Goal: Obtain resource: Obtain resource

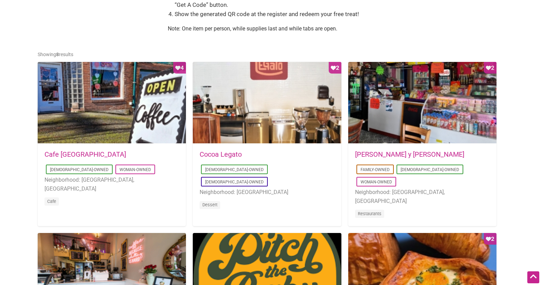
scroll to position [307, 0]
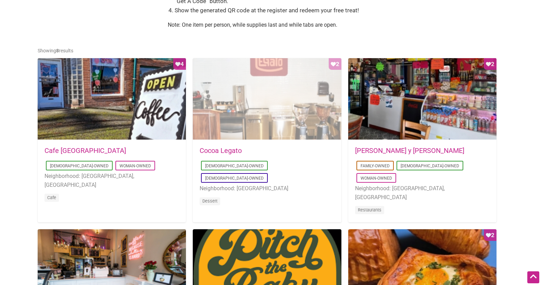
click at [271, 113] on div "Favorite Count 2" at bounding box center [267, 99] width 148 height 82
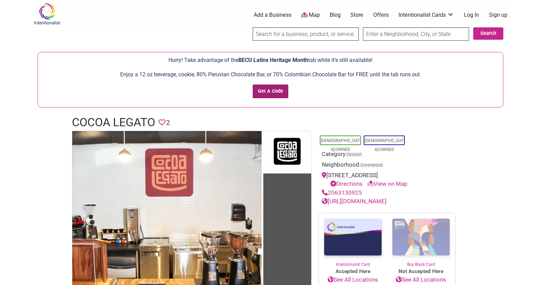
click at [261, 95] on input "Get A Code" at bounding box center [271, 92] width 36 height 14
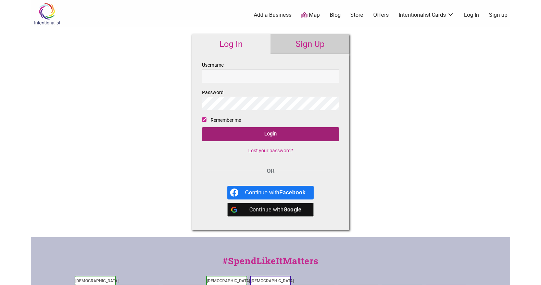
type input "klsnel23"
click at [257, 140] on input "Login" at bounding box center [270, 134] width 137 height 14
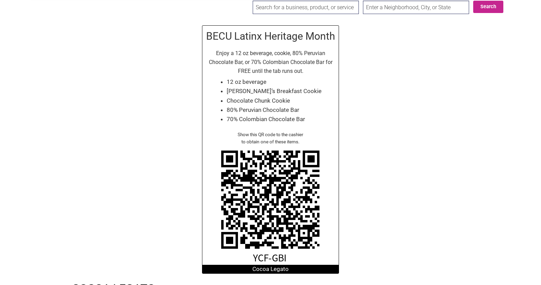
scroll to position [25, 0]
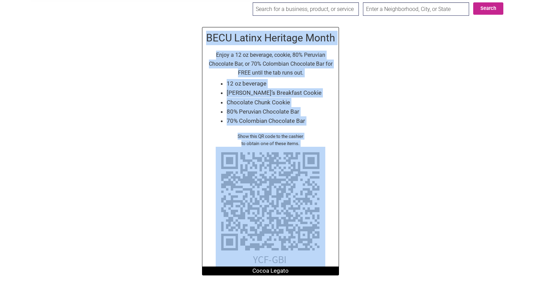
drag, startPoint x: 177, startPoint y: 31, endPoint x: 341, endPoint y: 182, distance: 223.2
click at [341, 183] on div "BECU Latinx Heritage Month Enjoy a 12 oz beverage, cookie, 80% Peruvian Chocola…" at bounding box center [270, 151] width 479 height 262
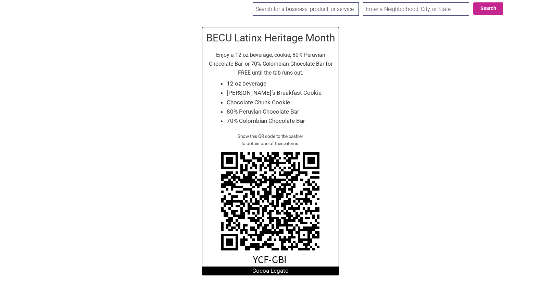
click at [350, 185] on div "BECU Latinx Heritage Month Enjoy a 12 oz beverage, cookie, 80% Peruvian Chocola…" at bounding box center [270, 151] width 479 height 262
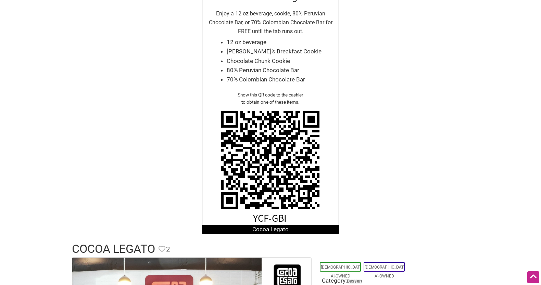
scroll to position [29, 0]
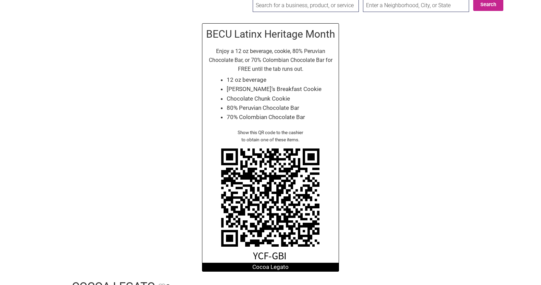
click at [365, 177] on div "BECU Latinx Heritage Month Enjoy a 12 oz beverage, cookie, 80% Peruvian Chocola…" at bounding box center [270, 147] width 479 height 262
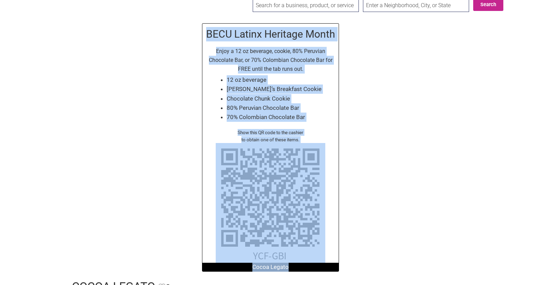
drag, startPoint x: 364, startPoint y: 265, endPoint x: 201, endPoint y: 22, distance: 292.5
click at [201, 22] on div "BECU Latinx Heritage Month Enjoy a 12 oz beverage, cookie, 80% Peruvian Chocola…" at bounding box center [270, 147] width 479 height 262
copy div "BECU Latinx Heritage Month Enjoy a 12 oz beverage, cookie, 80% Peruvian Chocola…"
